Goal: Communication & Community: Share content

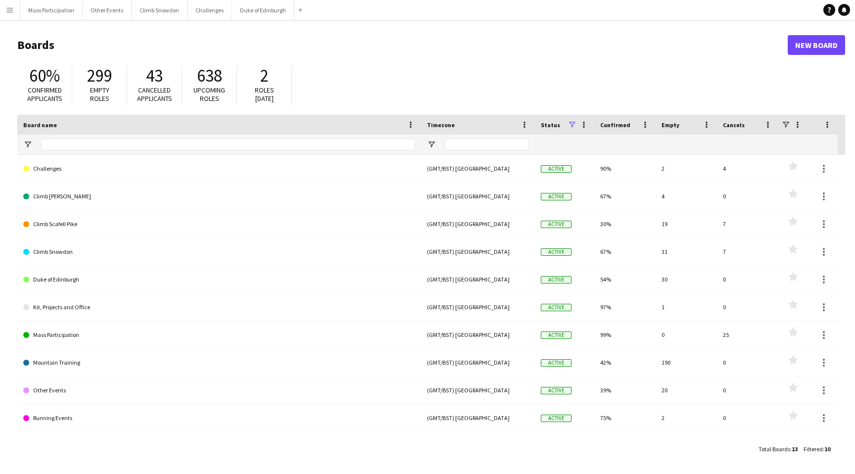
click at [12, 12] on app-icon "Menu" at bounding box center [10, 10] width 8 height 8
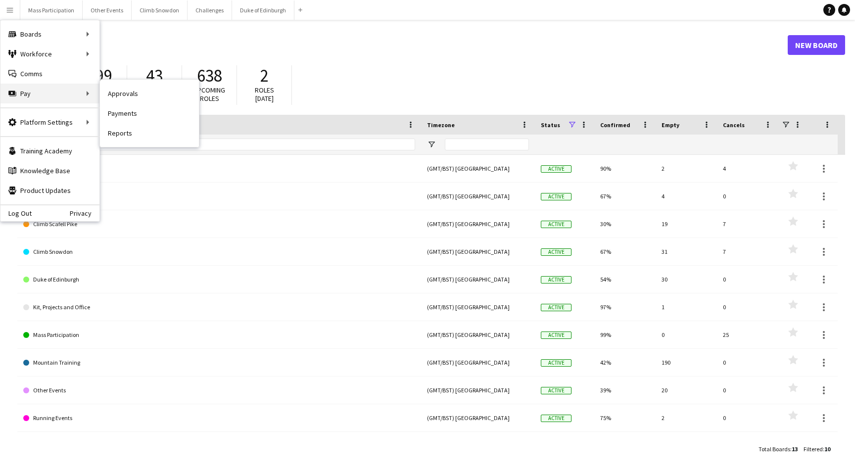
click at [33, 95] on div "Pay Pay" at bounding box center [49, 94] width 99 height 20
click at [113, 126] on link "Reports" at bounding box center [149, 133] width 99 height 20
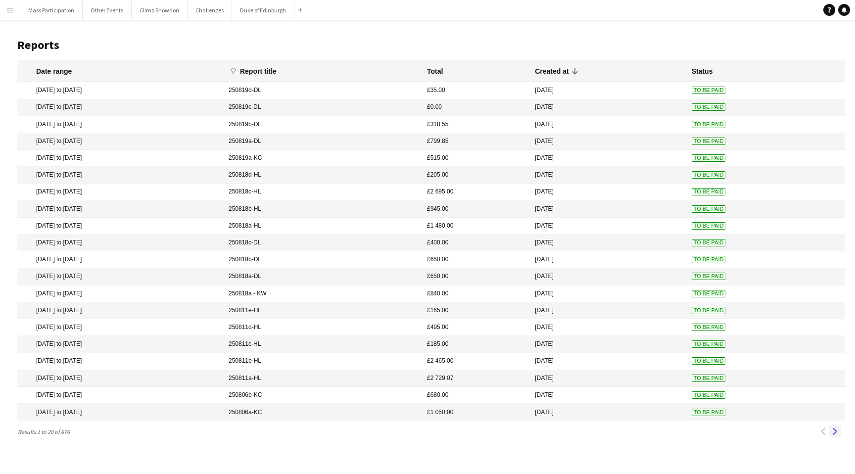
click at [836, 432] on app-icon "Next" at bounding box center [835, 431] width 7 height 7
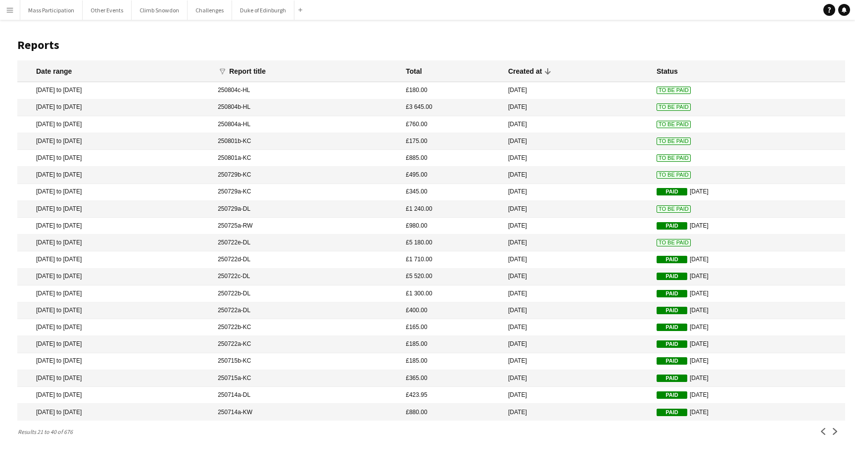
click at [547, 240] on mat-cell "[DATE]" at bounding box center [577, 243] width 148 height 17
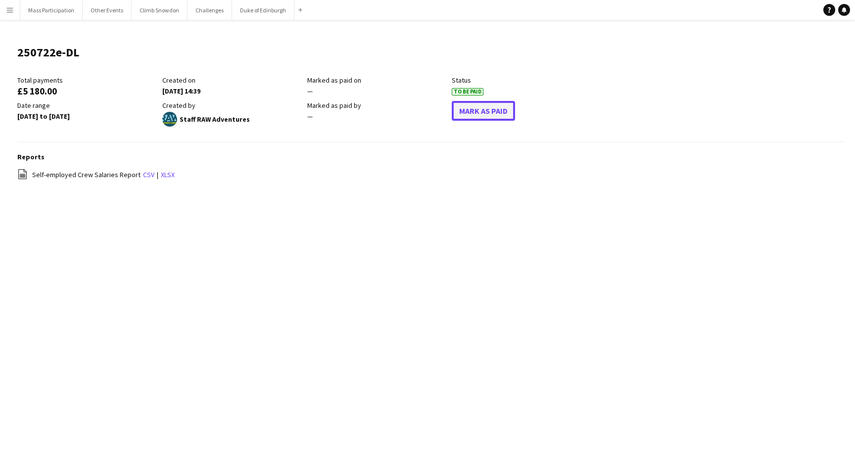
click at [476, 113] on button "Mark As Paid" at bounding box center [483, 111] width 63 height 20
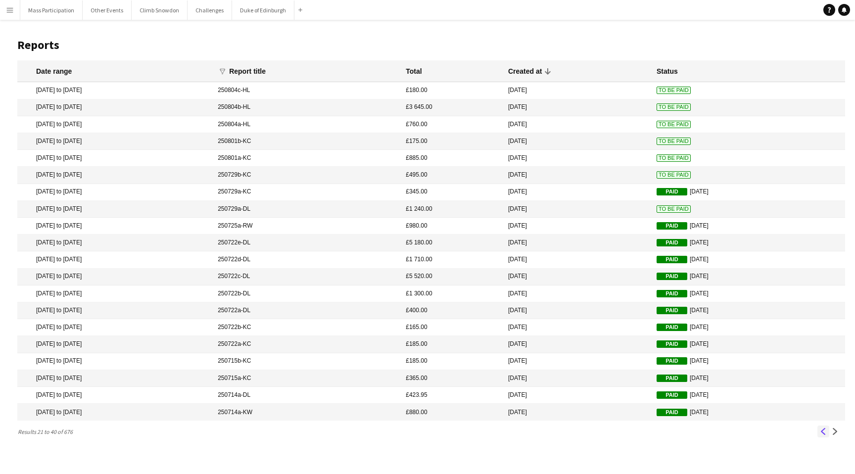
click at [822, 433] on app-icon "Previous" at bounding box center [823, 431] width 7 height 7
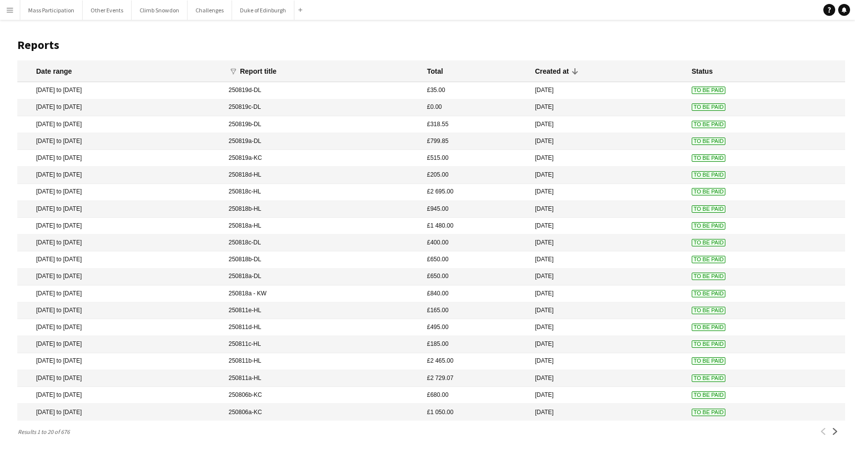
click at [47, 103] on mat-cell "[DATE] to [DATE]" at bounding box center [120, 107] width 206 height 17
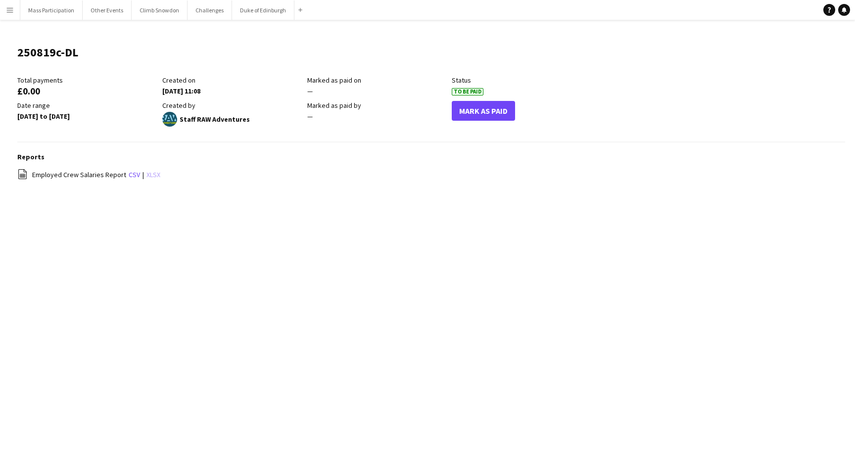
click at [150, 173] on link "xlsx" at bounding box center [153, 174] width 14 height 9
click at [490, 110] on button "Mark As Paid" at bounding box center [483, 111] width 63 height 20
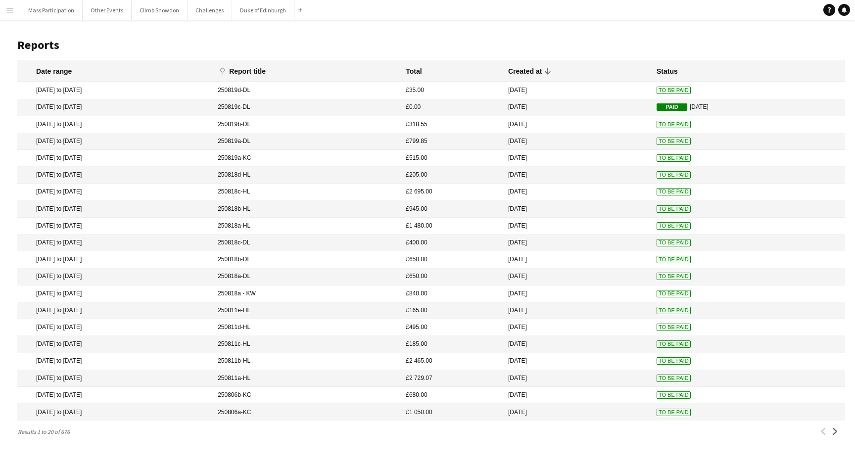
click at [213, 293] on mat-cell "[DATE] to [DATE]" at bounding box center [114, 293] width 195 height 17
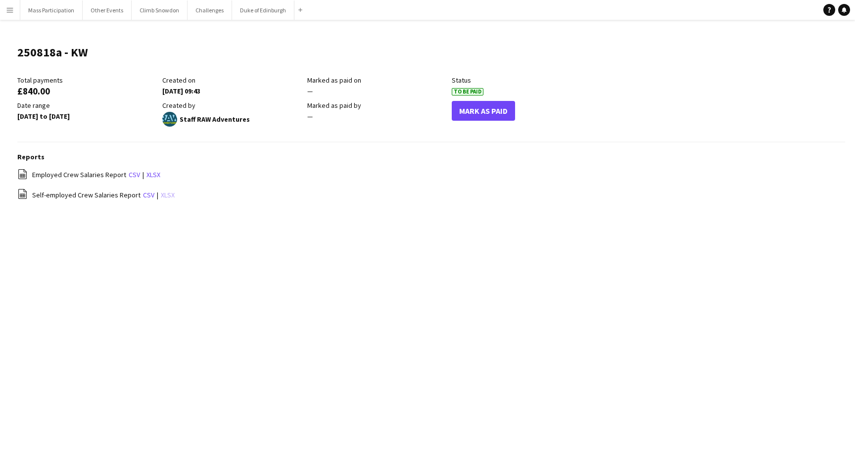
click at [167, 195] on link "xlsx" at bounding box center [168, 194] width 14 height 9
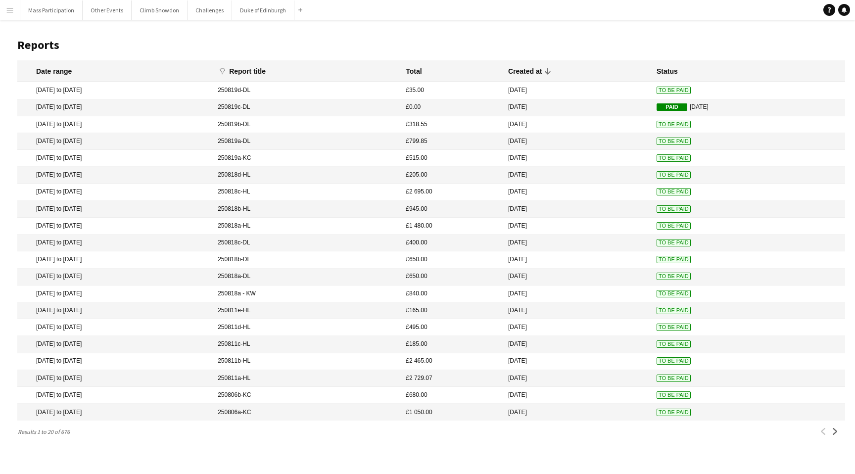
click at [188, 275] on mat-cell "[DATE] to [DATE]" at bounding box center [114, 277] width 195 height 17
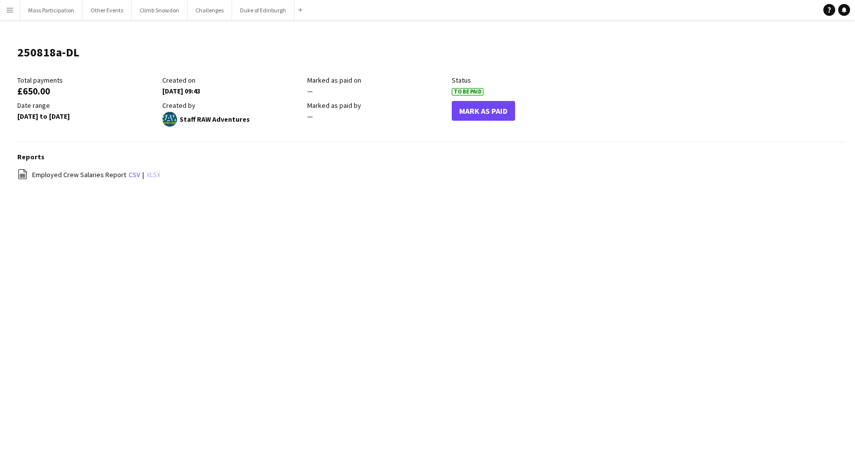
click at [150, 174] on link "xlsx" at bounding box center [153, 174] width 14 height 9
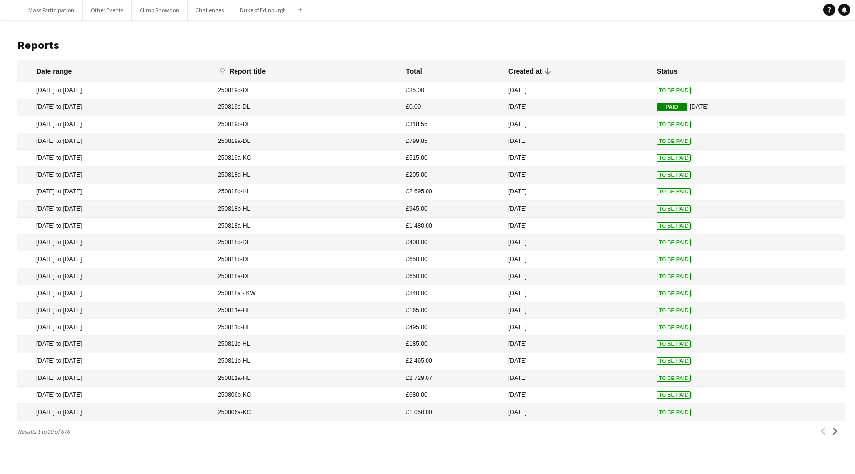
click at [166, 258] on mat-cell "[DATE] to [DATE]" at bounding box center [114, 259] width 195 height 17
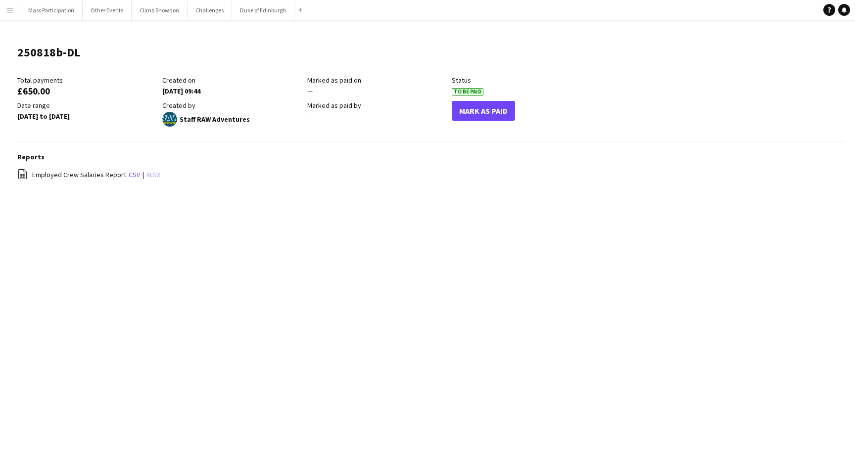
click at [149, 174] on link "xlsx" at bounding box center [153, 174] width 14 height 9
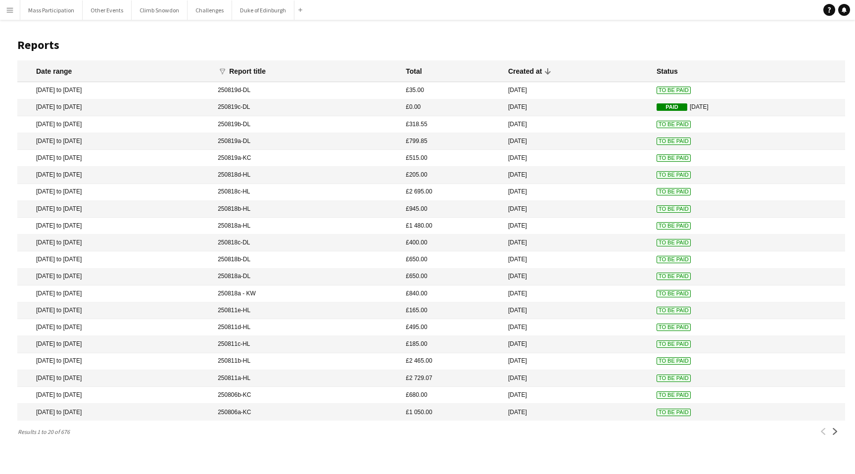
click at [117, 243] on mat-cell "[DATE] to [DATE]" at bounding box center [114, 243] width 195 height 17
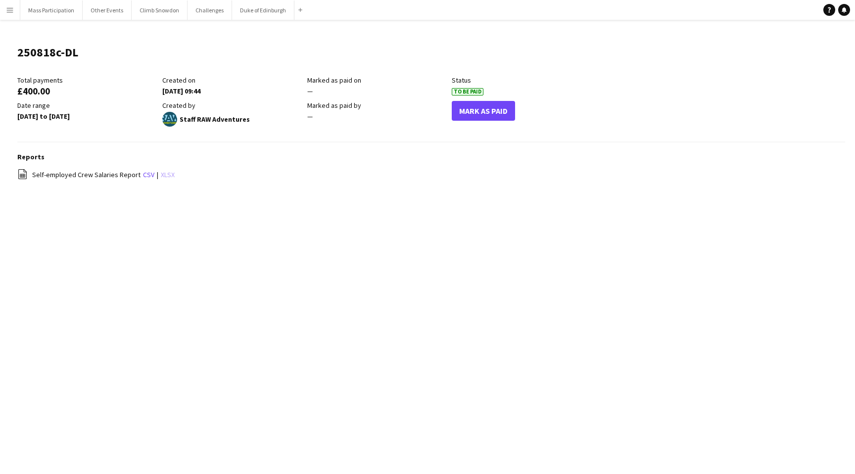
click at [164, 175] on link "xlsx" at bounding box center [168, 174] width 14 height 9
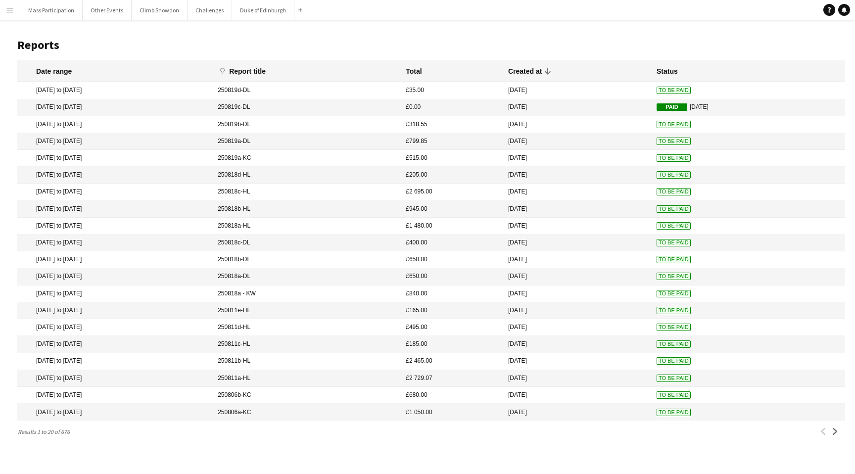
click at [126, 224] on mat-cell "[DATE] to [DATE]" at bounding box center [114, 226] width 195 height 17
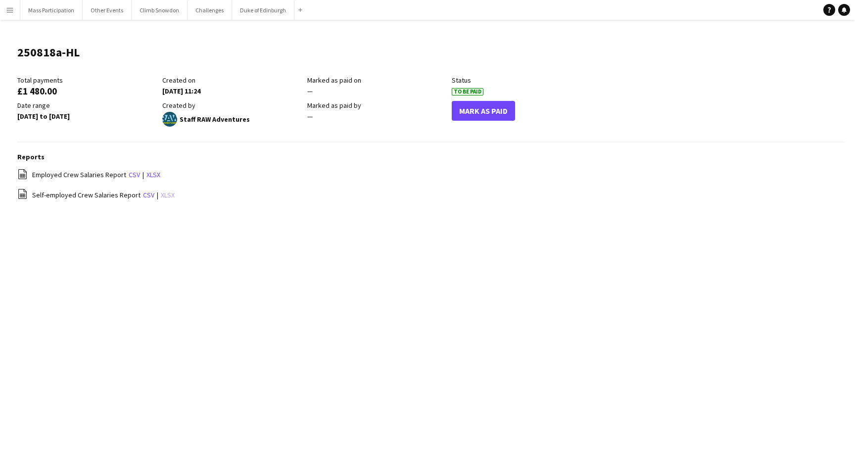
click at [164, 193] on link "xlsx" at bounding box center [168, 194] width 14 height 9
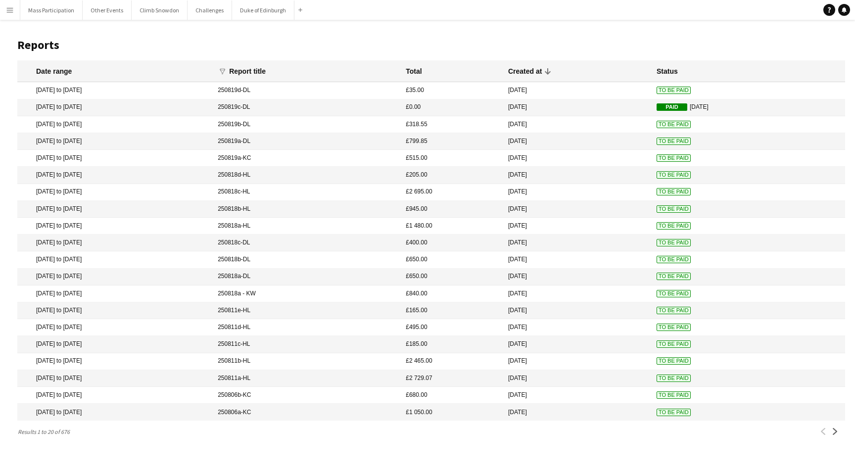
click at [133, 210] on mat-cell "[DATE] to [DATE]" at bounding box center [114, 209] width 195 height 17
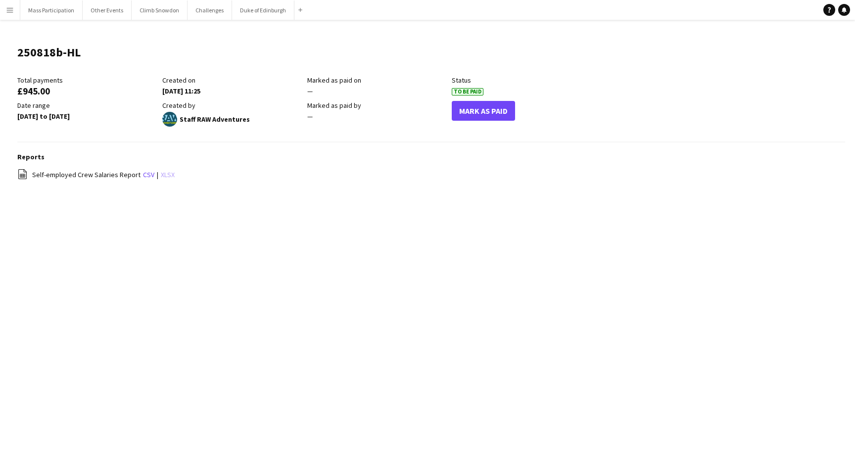
click at [165, 174] on link "xlsx" at bounding box center [168, 174] width 14 height 9
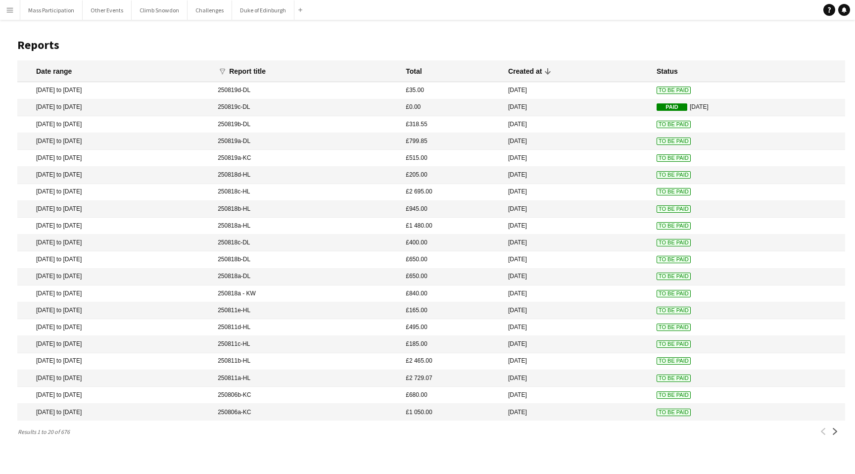
click at [123, 191] on mat-cell "[DATE] to [DATE]" at bounding box center [114, 192] width 195 height 17
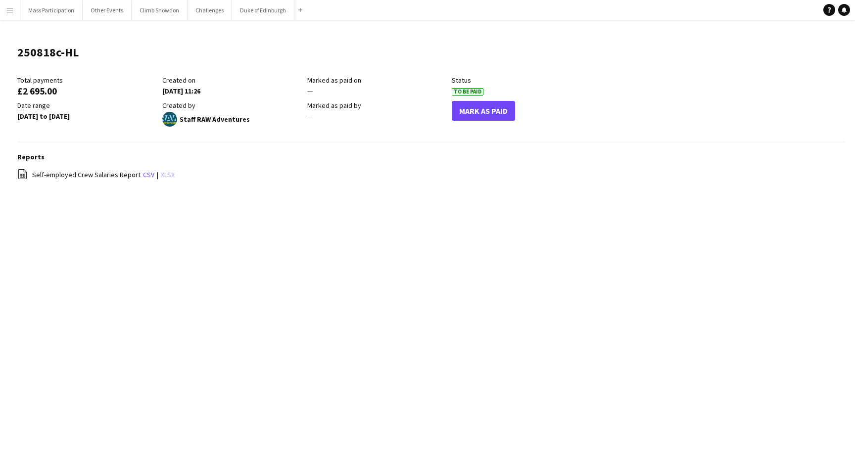
click at [165, 175] on link "xlsx" at bounding box center [168, 174] width 14 height 9
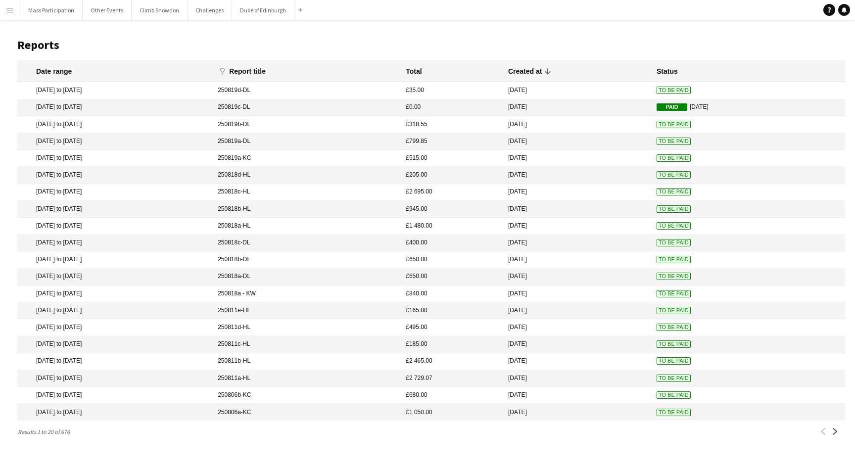
click at [139, 175] on mat-cell "[DATE] to [DATE]" at bounding box center [114, 175] width 195 height 17
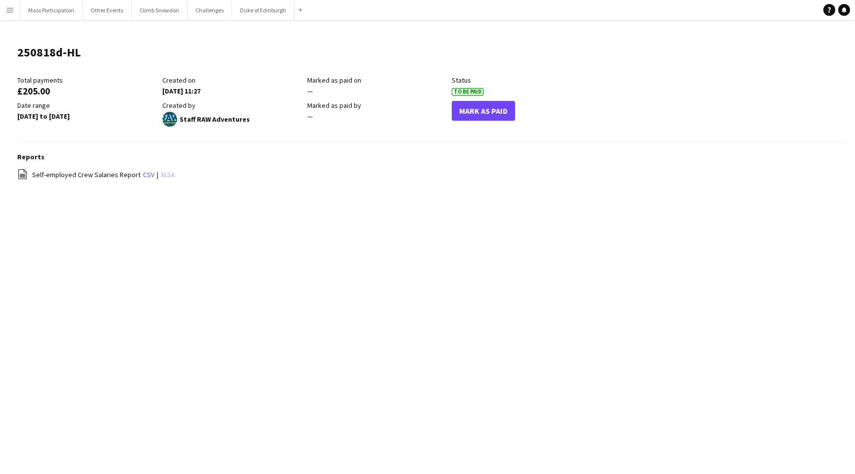
click at [166, 176] on link "xlsx" at bounding box center [168, 174] width 14 height 9
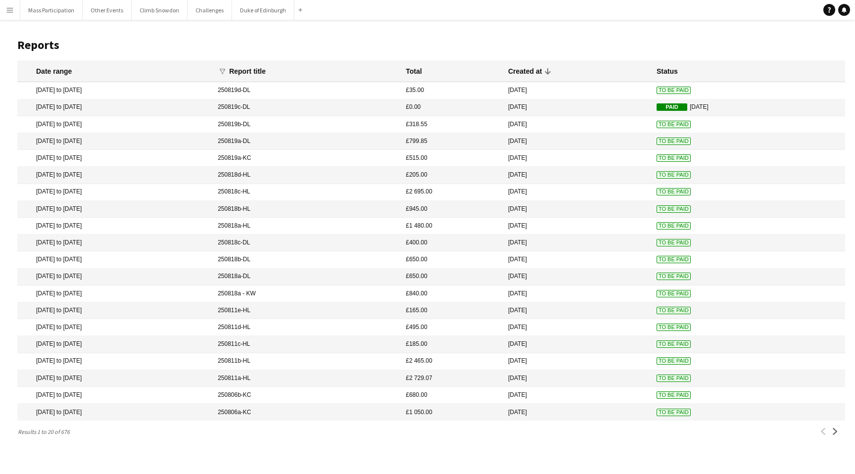
click at [133, 158] on mat-cell "[DATE] to [DATE]" at bounding box center [114, 158] width 195 height 17
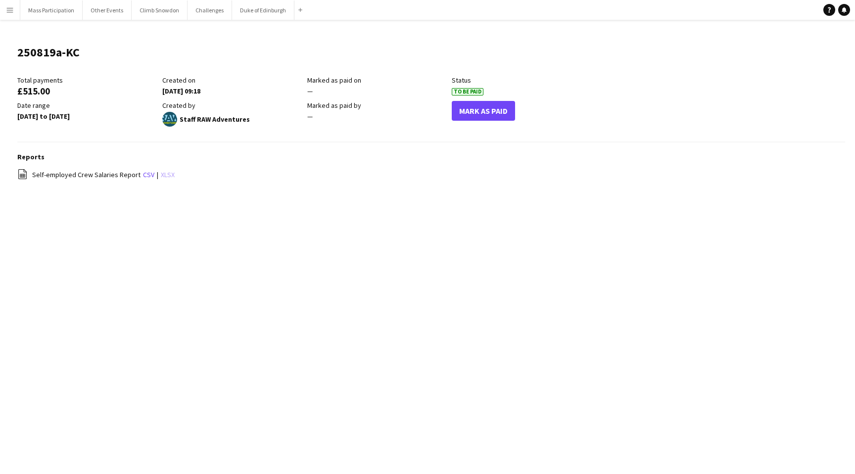
click at [164, 176] on link "xlsx" at bounding box center [168, 174] width 14 height 9
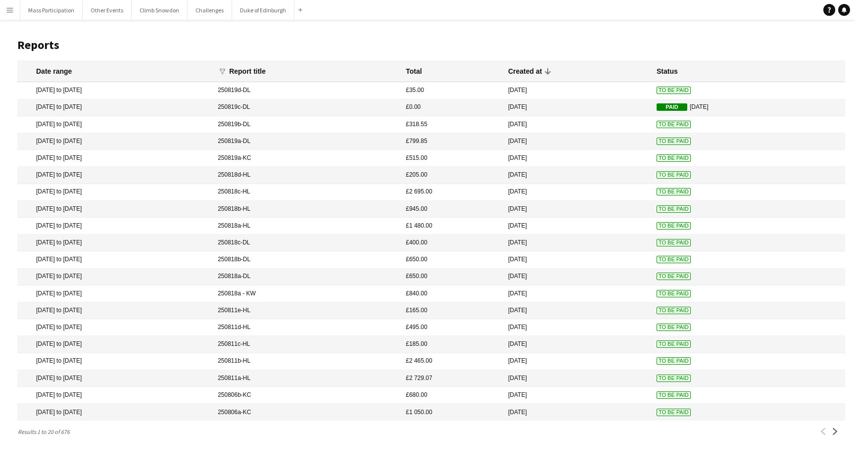
click at [133, 141] on mat-cell "[DATE] to [DATE]" at bounding box center [114, 141] width 195 height 17
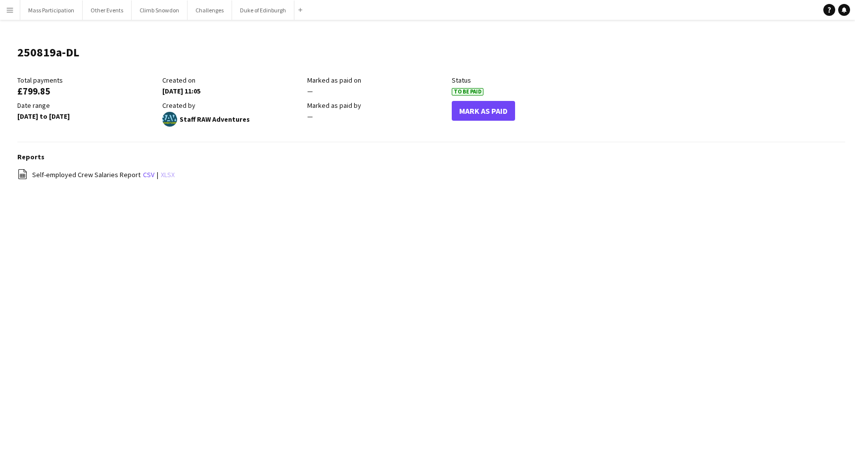
click at [162, 173] on link "xlsx" at bounding box center [168, 174] width 14 height 9
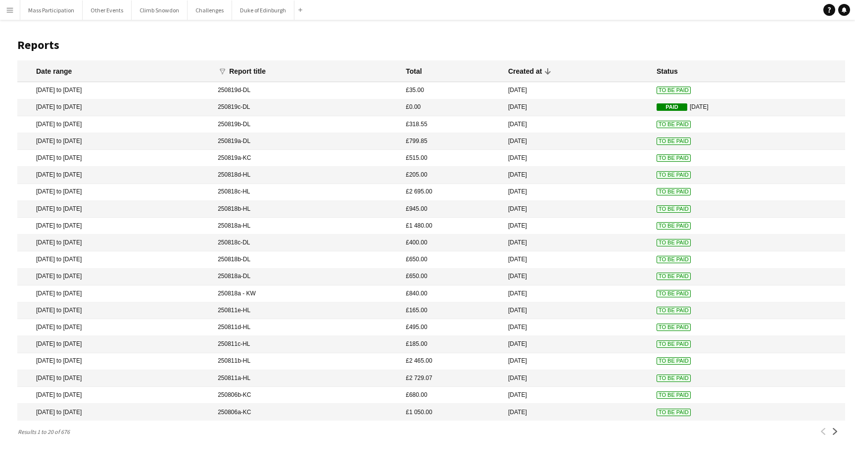
click at [132, 126] on mat-cell "[DATE] to [DATE]" at bounding box center [114, 124] width 195 height 17
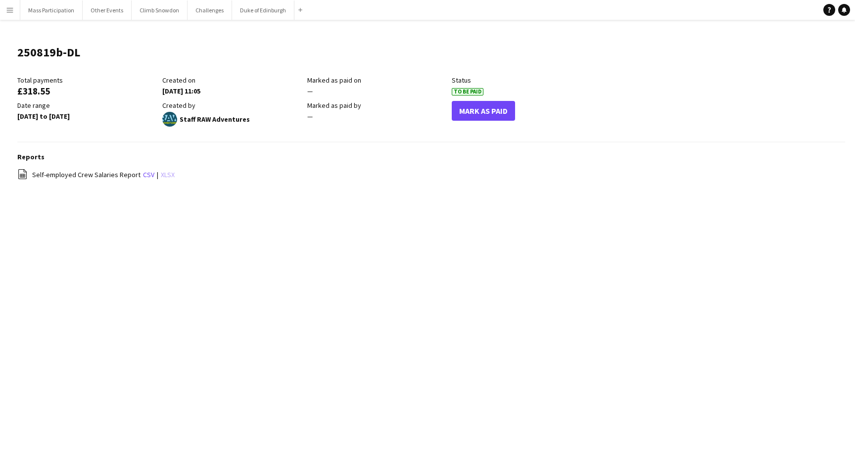
click at [167, 176] on link "xlsx" at bounding box center [168, 174] width 14 height 9
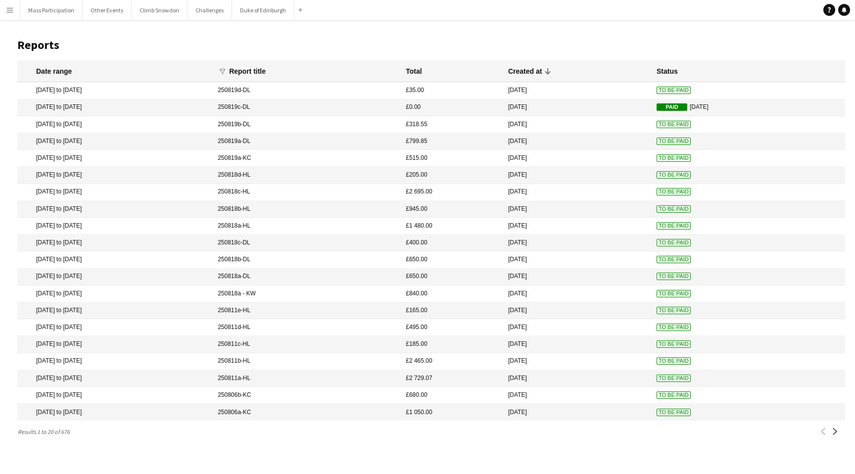
click at [132, 88] on mat-cell "[DATE] to [DATE]" at bounding box center [114, 90] width 195 height 17
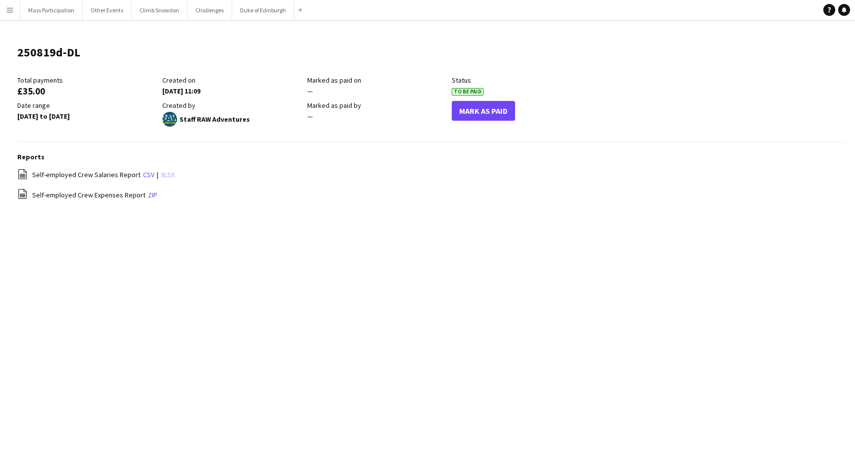
click at [164, 173] on link "xlsx" at bounding box center [168, 174] width 14 height 9
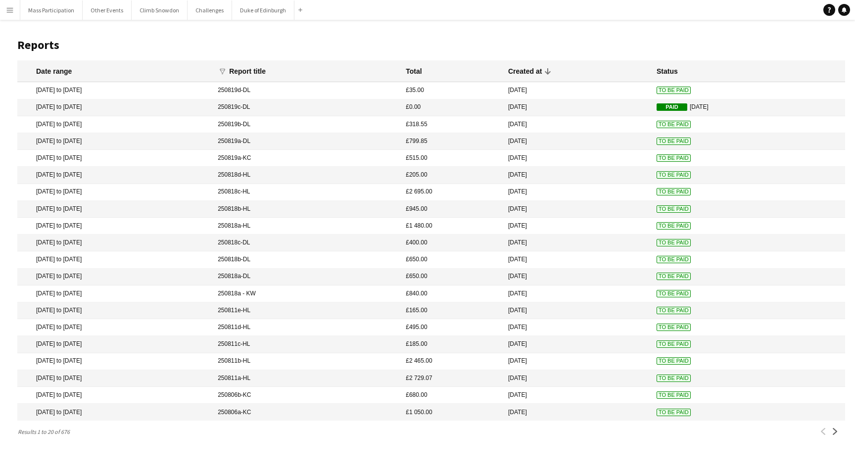
click at [107, 278] on mat-cell "[DATE] to [DATE]" at bounding box center [114, 277] width 195 height 17
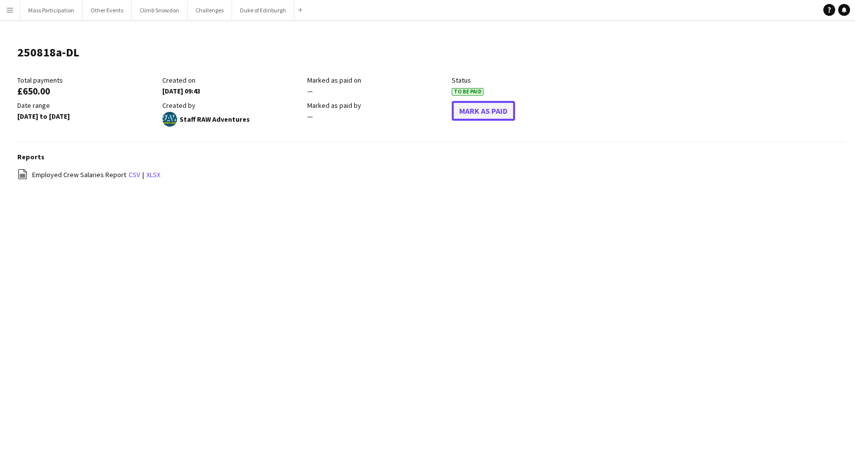
click at [479, 115] on button "Mark As Paid" at bounding box center [483, 111] width 63 height 20
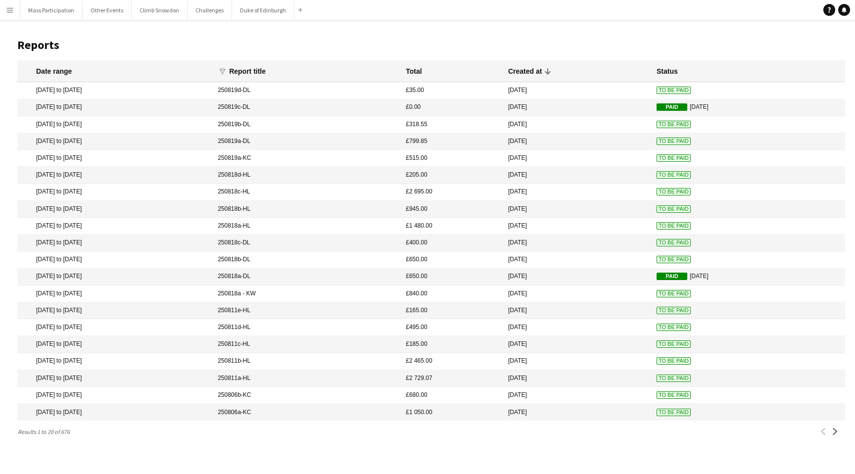
click at [162, 258] on mat-cell "[DATE] to [DATE]" at bounding box center [114, 259] width 195 height 17
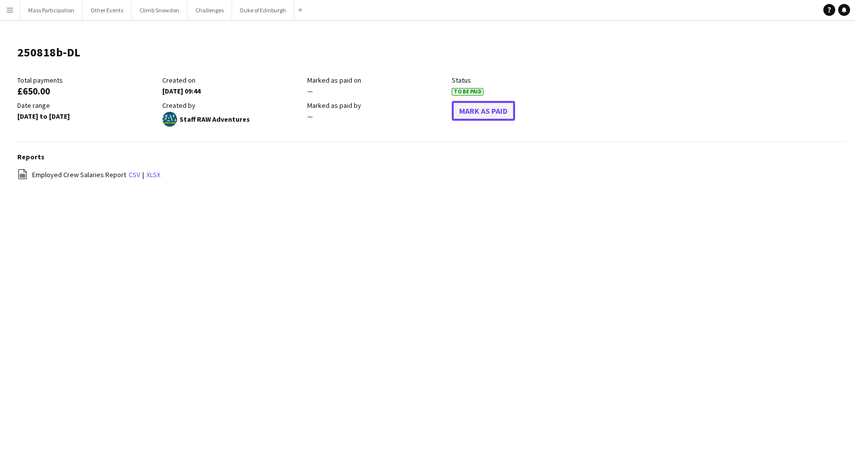
click at [481, 112] on button "Mark As Paid" at bounding box center [483, 111] width 63 height 20
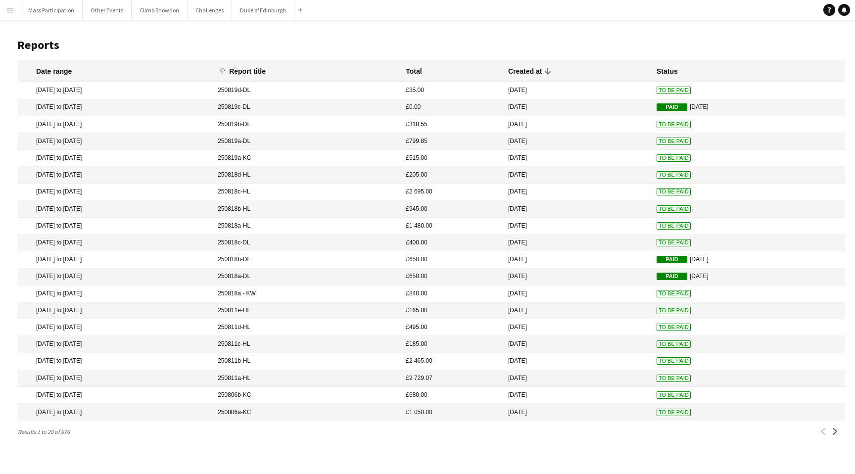
click at [188, 241] on mat-cell "[DATE] to [DATE]" at bounding box center [114, 243] width 195 height 17
click at [132, 227] on mat-cell "[DATE] to [DATE]" at bounding box center [114, 226] width 195 height 17
click at [836, 432] on app-icon "Next" at bounding box center [835, 431] width 7 height 7
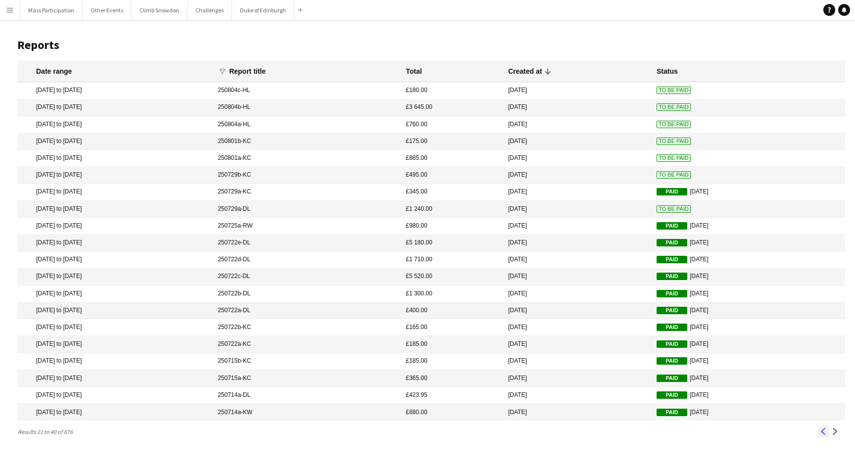
click at [822, 432] on app-icon "Previous" at bounding box center [823, 431] width 7 height 7
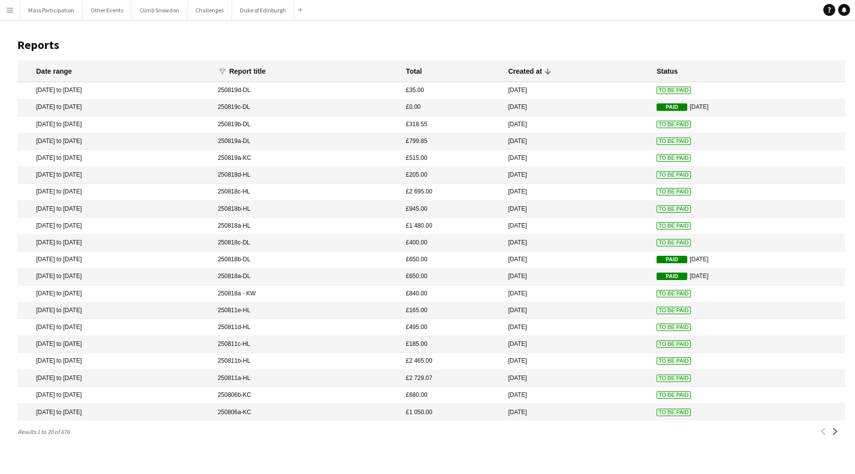
click at [11, 14] on button "Menu" at bounding box center [10, 10] width 20 height 20
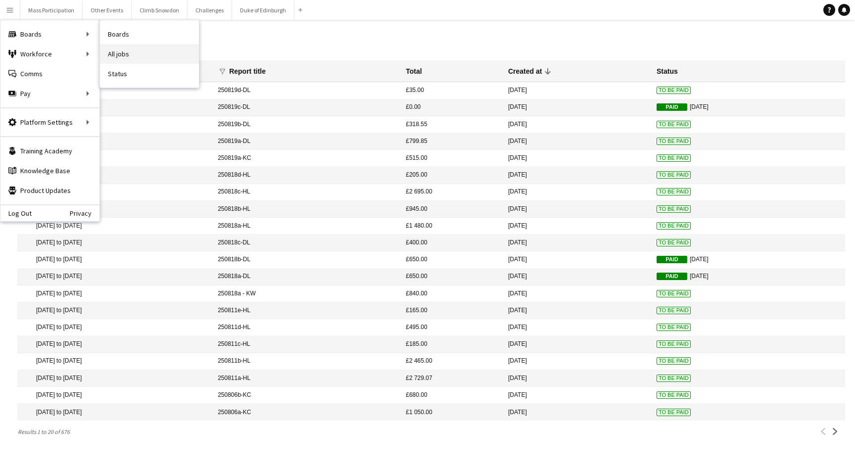
click at [128, 56] on link "All jobs" at bounding box center [149, 54] width 99 height 20
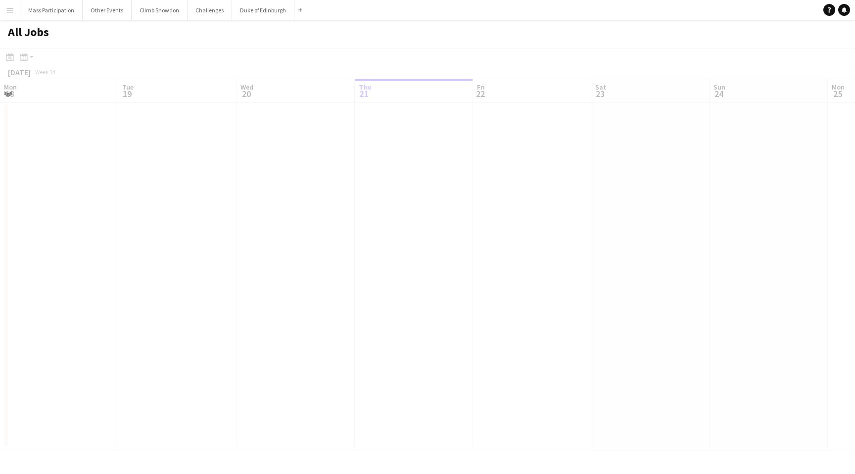
scroll to position [0, 237]
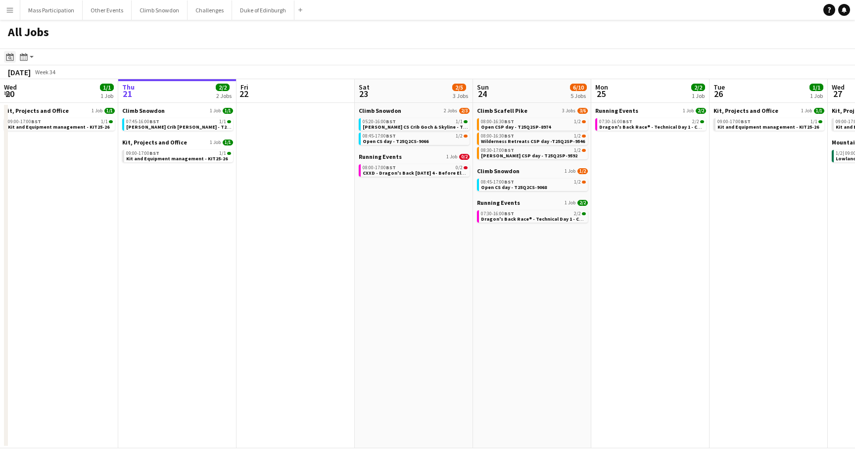
click at [9, 54] on icon "Date picker" at bounding box center [10, 57] width 8 height 8
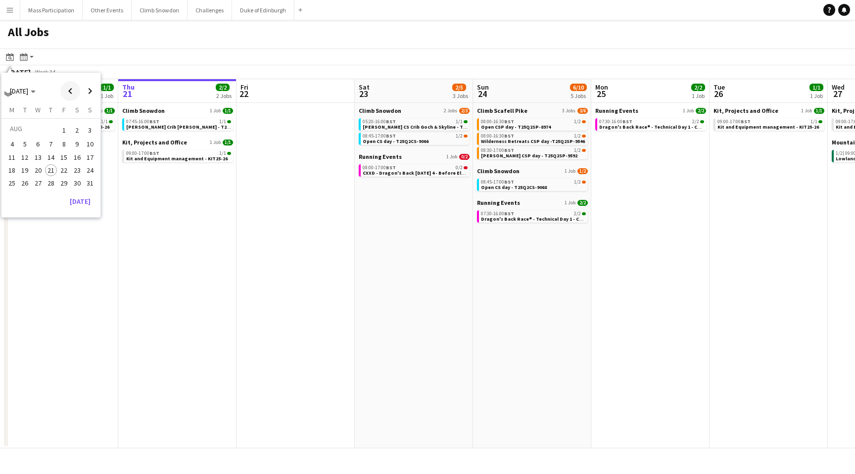
click at [74, 89] on span "Previous month" at bounding box center [70, 91] width 20 height 20
click at [80, 168] on span "19" at bounding box center [77, 168] width 12 height 12
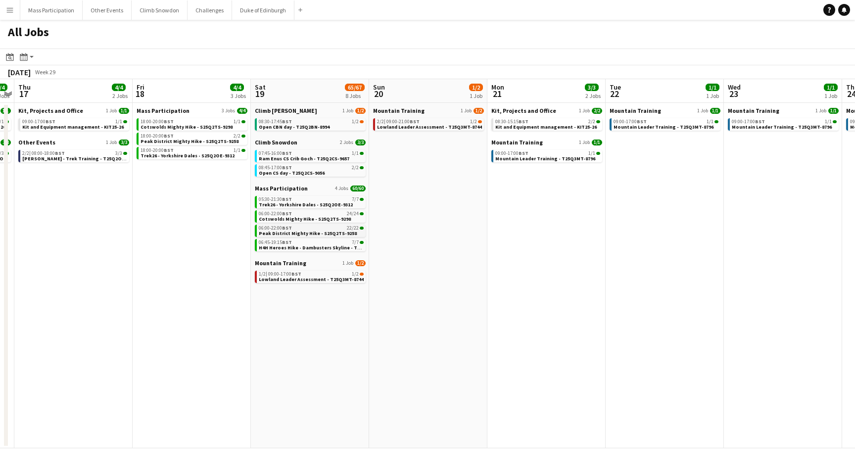
click at [302, 229] on div "06:00-22:00 BST 22/22" at bounding box center [311, 228] width 105 height 5
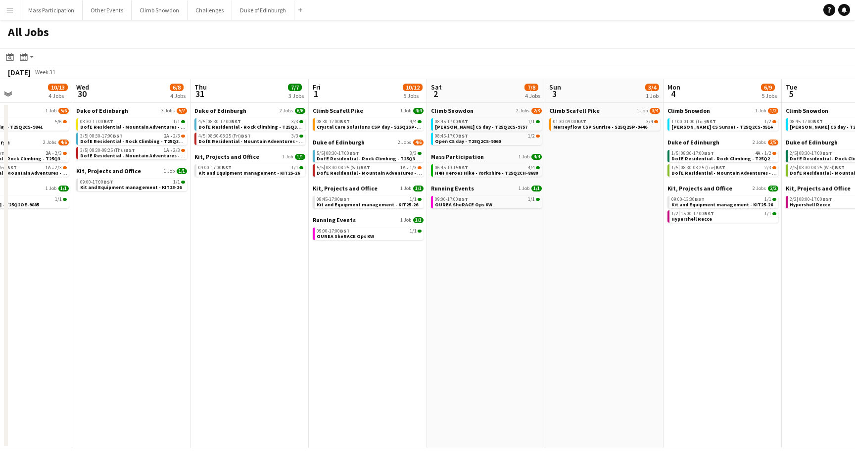
scroll to position [0, 437]
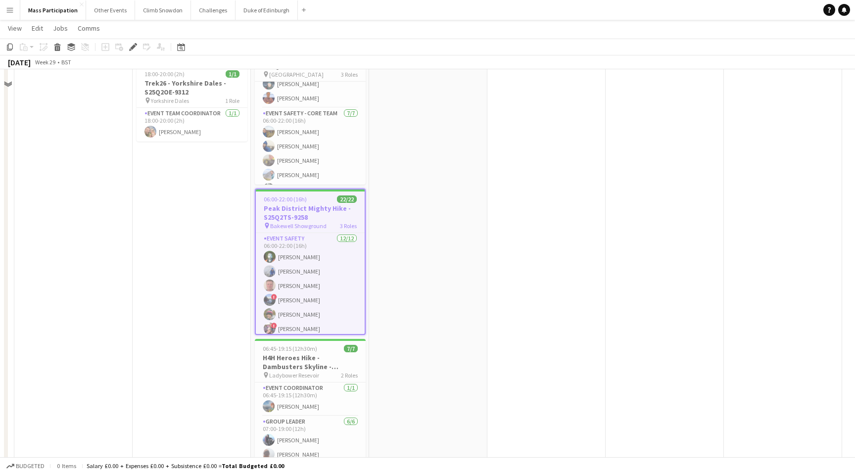
scroll to position [275, 0]
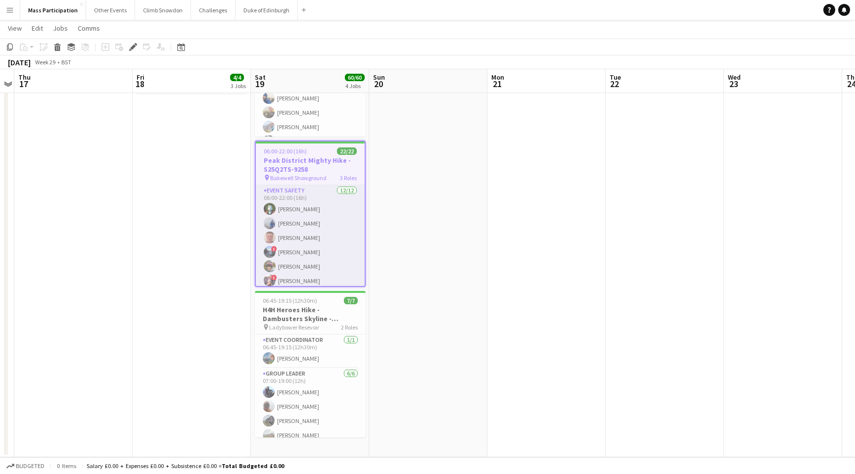
click at [332, 199] on app-card-role "Event Safety 12/12 06:00-22:00 (16h) Thomas Hodgkinson Ryan Deakin Benjamin Ryl…" at bounding box center [310, 280] width 109 height 191
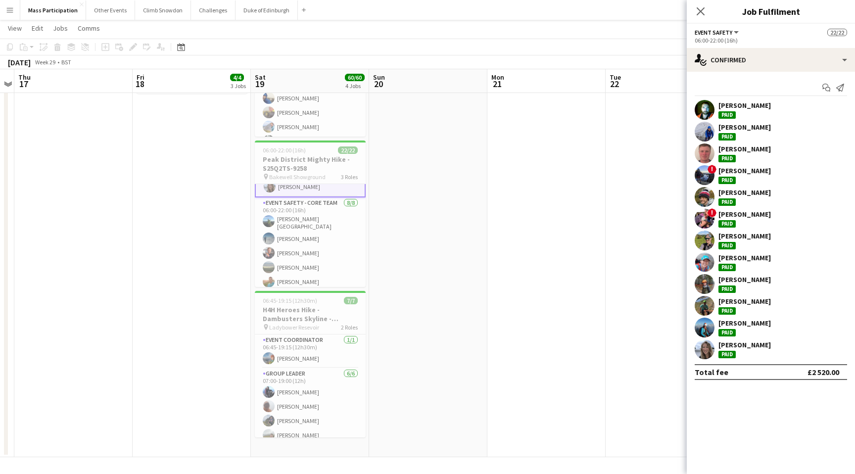
scroll to position [179, 0]
click at [315, 155] on h3 "Peak District Mighty Hike - S25Q2TS-9258" at bounding box center [310, 164] width 111 height 18
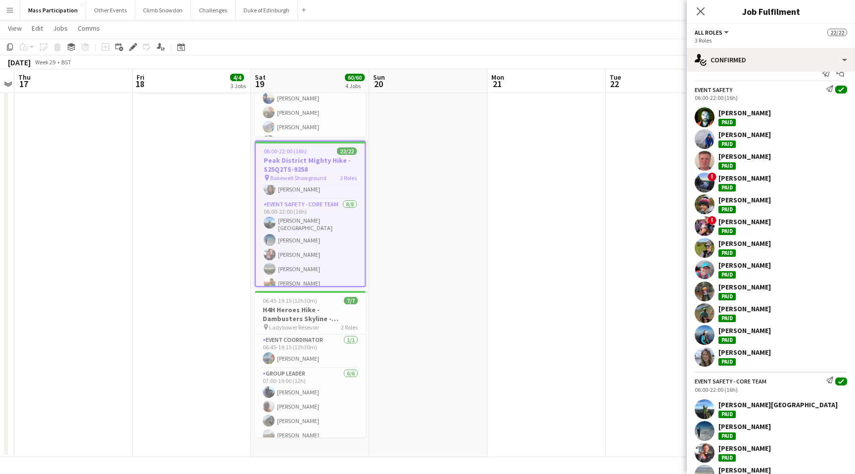
scroll to position [0, 0]
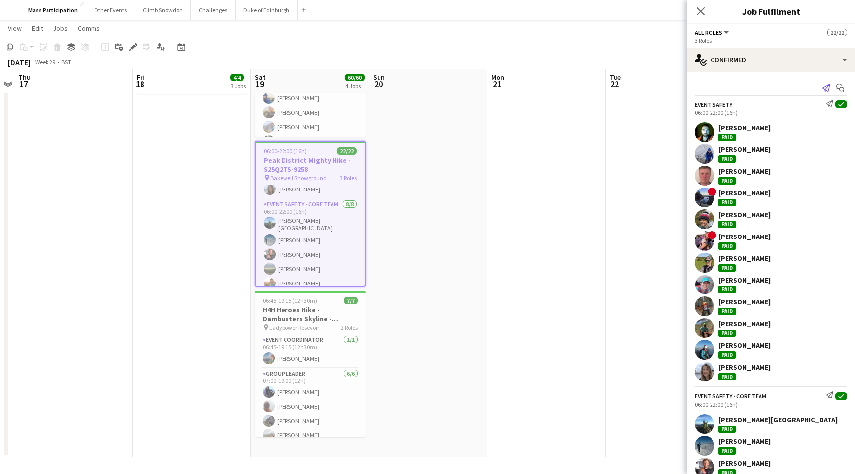
click at [826, 86] on icon "Send notification" at bounding box center [826, 88] width 8 height 8
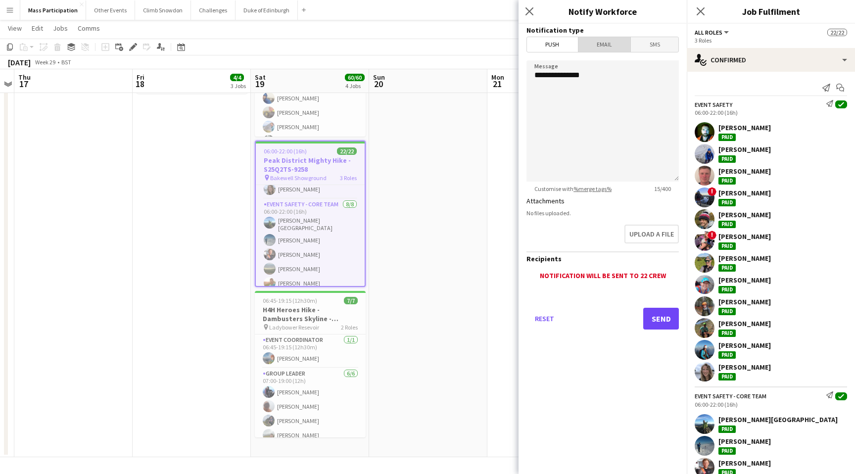
click at [600, 44] on span "Email" at bounding box center [604, 44] width 52 height 15
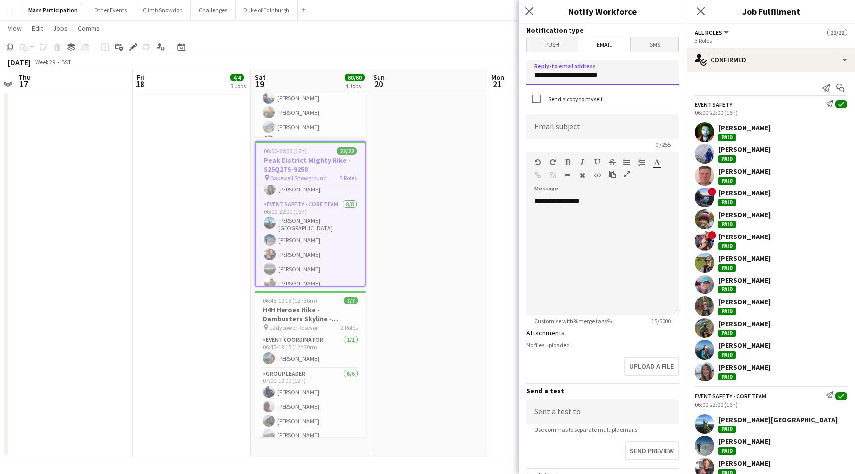
drag, startPoint x: 611, startPoint y: 76, endPoint x: 501, endPoint y: 76, distance: 110.3
click at [501, 76] on body "Menu Boards Boards Boards All jobs Status Workforce Workforce My Workforce Recr…" at bounding box center [427, 99] width 855 height 749
type input "**********"
click at [555, 129] on input at bounding box center [602, 126] width 152 height 25
type input "*"
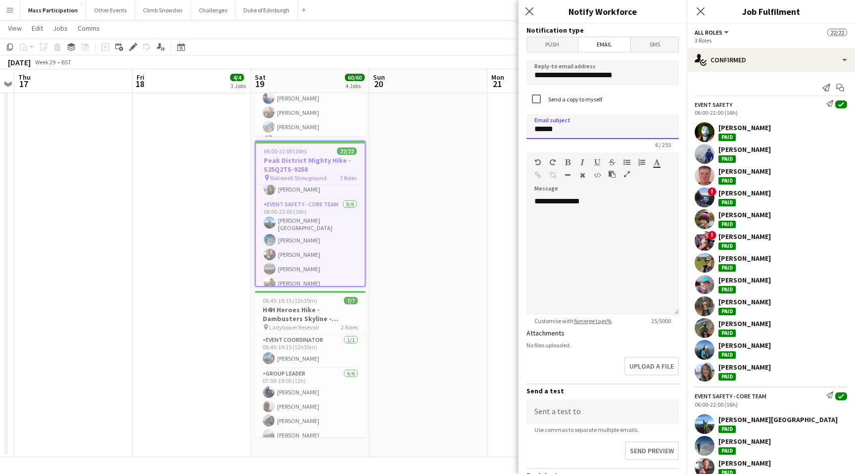
type input "******"
click at [609, 206] on div "**********" at bounding box center [602, 255] width 152 height 119
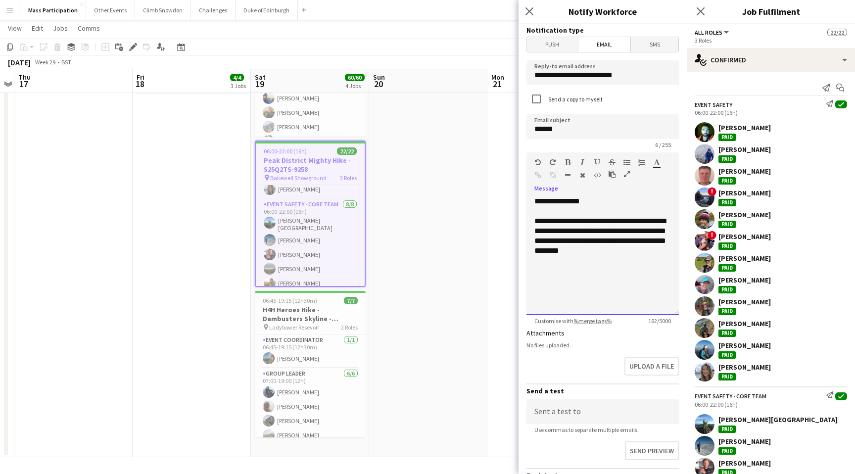
click at [603, 241] on div "**********" at bounding box center [602, 236] width 137 height 40
click at [619, 253] on div "**********" at bounding box center [602, 236] width 137 height 40
click at [646, 272] on span "**********" at bounding box center [600, 255] width 132 height 37
click at [595, 261] on span "**********" at bounding box center [600, 255] width 132 height 37
click at [544, 272] on span "**********" at bounding box center [600, 255] width 132 height 37
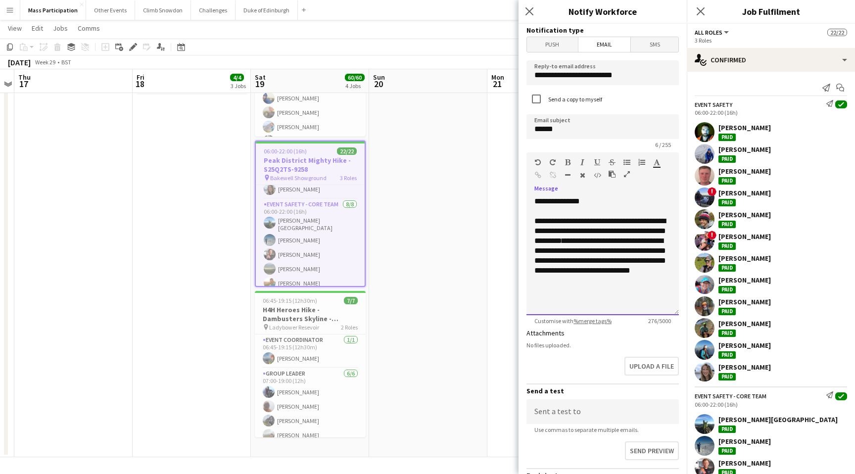
click at [620, 280] on div "**********" at bounding box center [602, 250] width 137 height 69
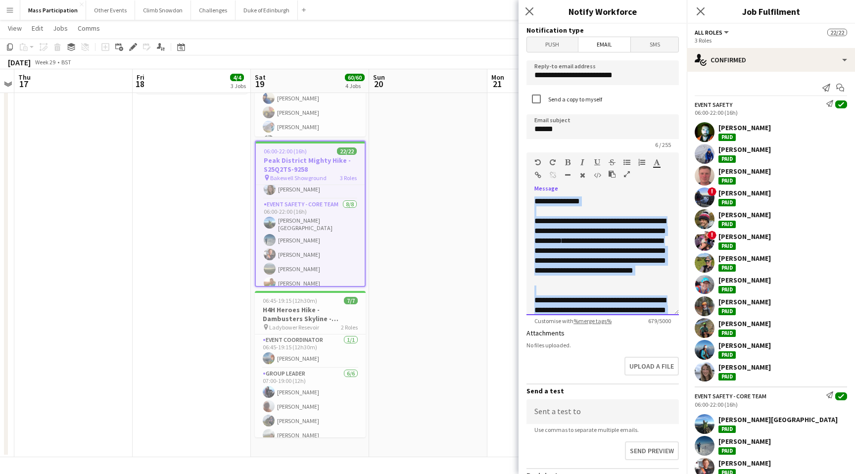
drag, startPoint x: 616, startPoint y: 306, endPoint x: 475, endPoint y: 151, distance: 209.1
click at [474, 151] on body "Menu Boards Boards Boards All jobs Status Workforce Workforce My Workforce Recr…" at bounding box center [427, 99] width 855 height 749
click at [535, 221] on div "**********" at bounding box center [602, 250] width 137 height 69
copy div "**********"
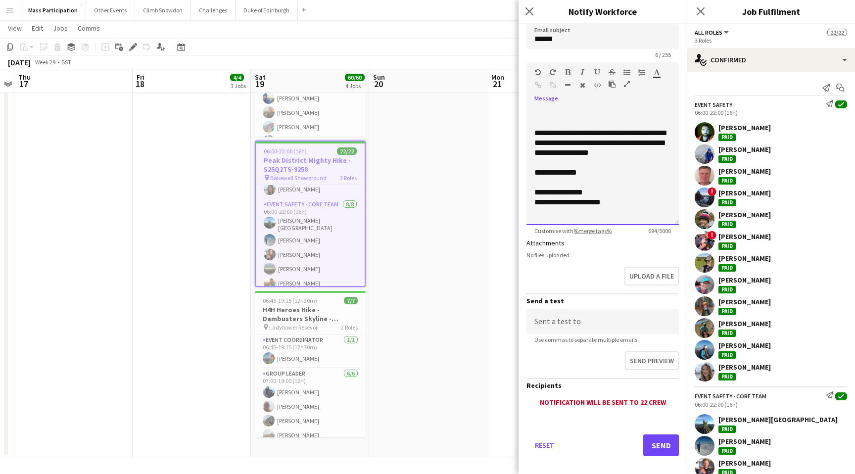
scroll to position [100, 0]
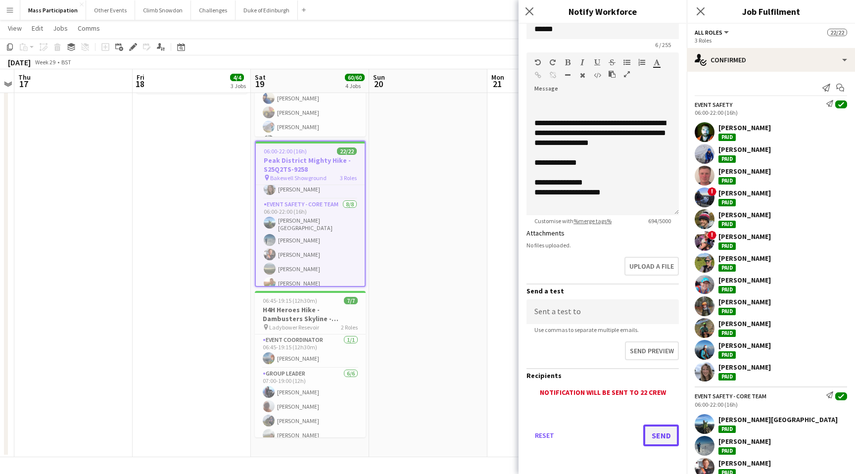
click at [659, 435] on button "Send" at bounding box center [661, 436] width 36 height 22
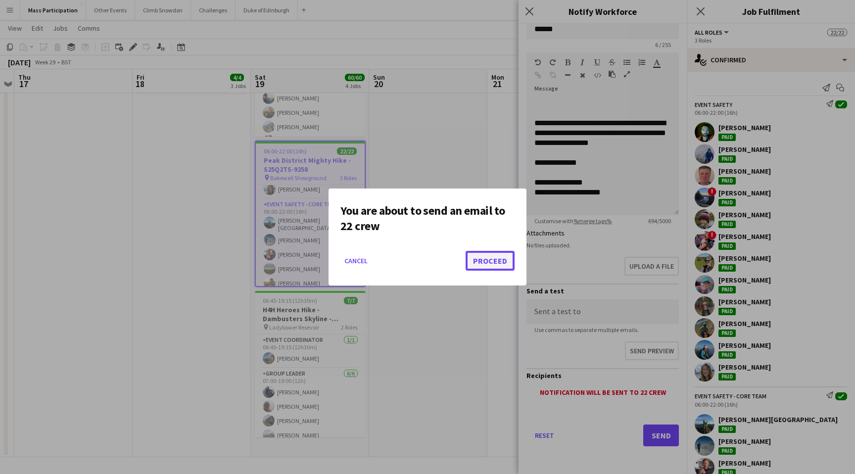
click at [487, 259] on button "Proceed" at bounding box center [490, 261] width 49 height 20
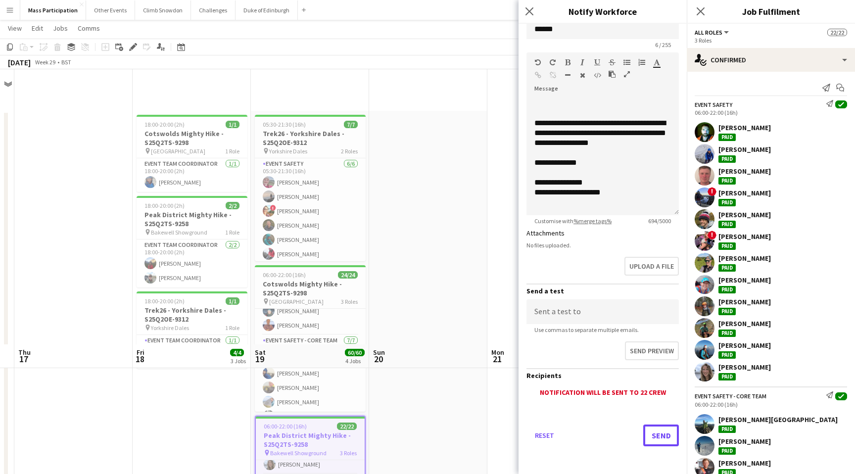
scroll to position [275, 0]
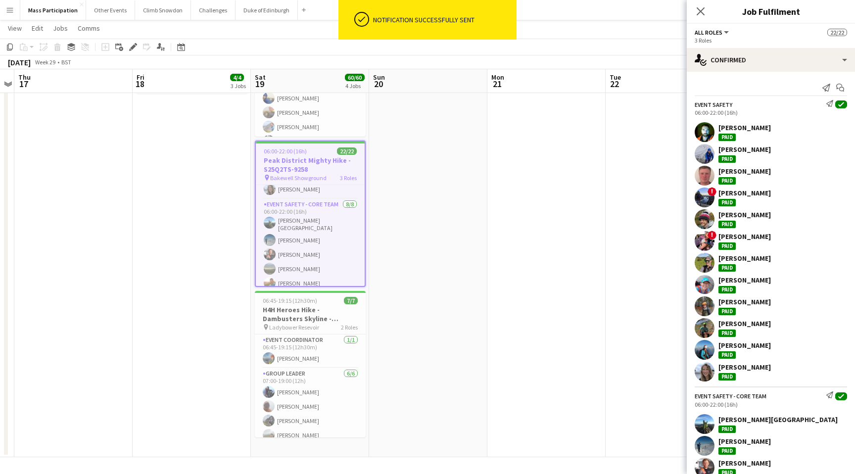
click at [424, 186] on app-date-cell at bounding box center [428, 146] width 118 height 621
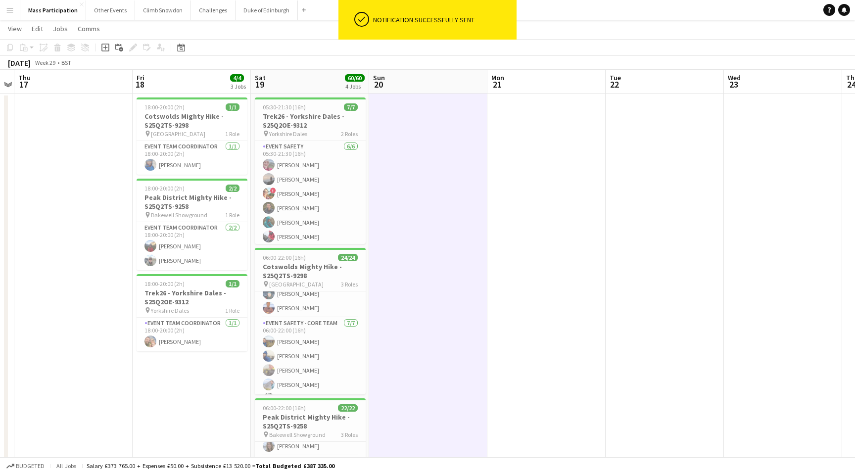
scroll to position [0, 0]
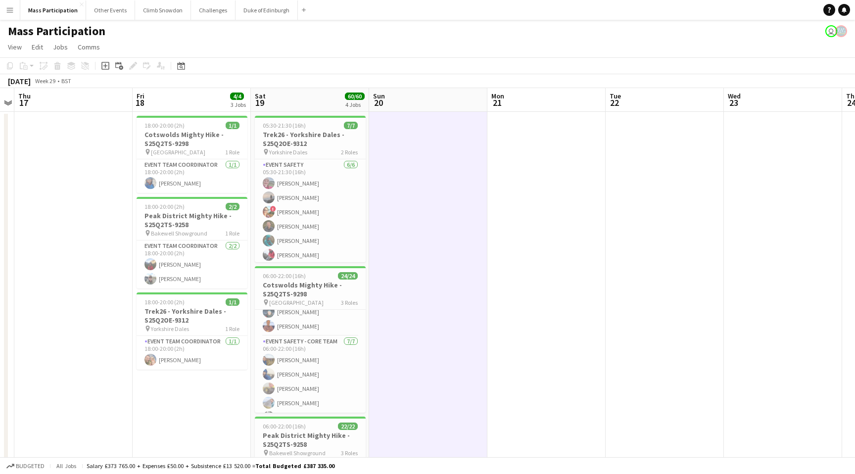
click at [10, 7] on app-icon "Menu" at bounding box center [10, 10] width 8 height 8
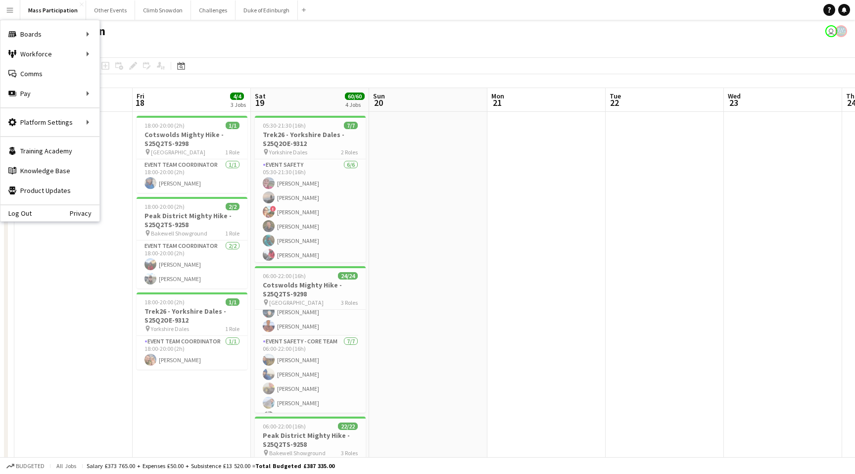
click at [10, 9] on app-icon "Menu" at bounding box center [10, 10] width 8 height 8
click at [141, 130] on link "Reports" at bounding box center [149, 133] width 99 height 20
